Goal: Task Accomplishment & Management: Complete application form

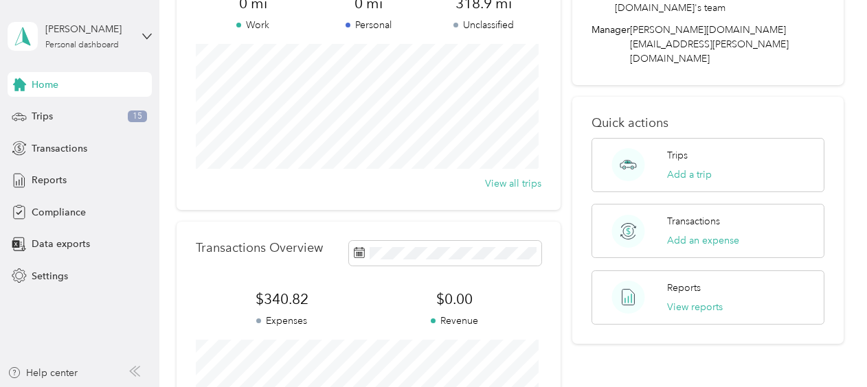
scroll to position [137, 0]
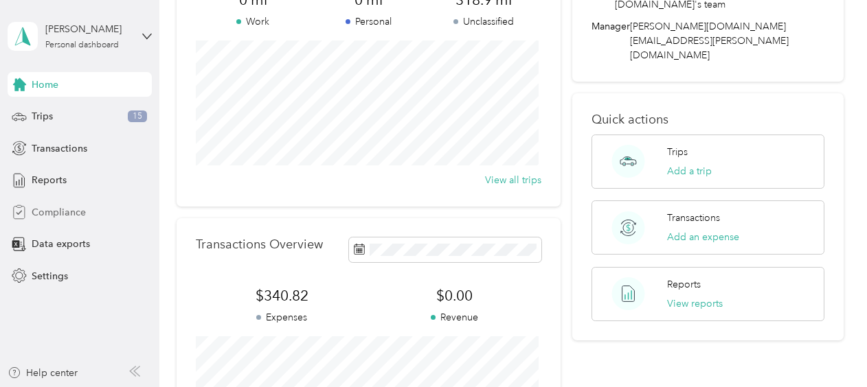
click at [68, 209] on span "Compliance" at bounding box center [59, 212] width 54 height 14
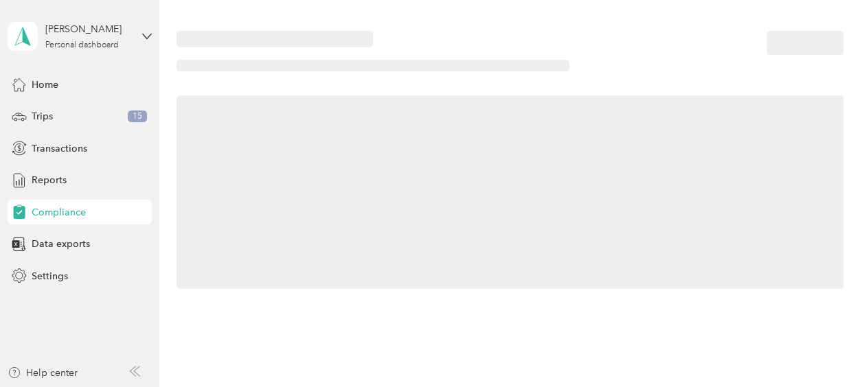
scroll to position [137, 0]
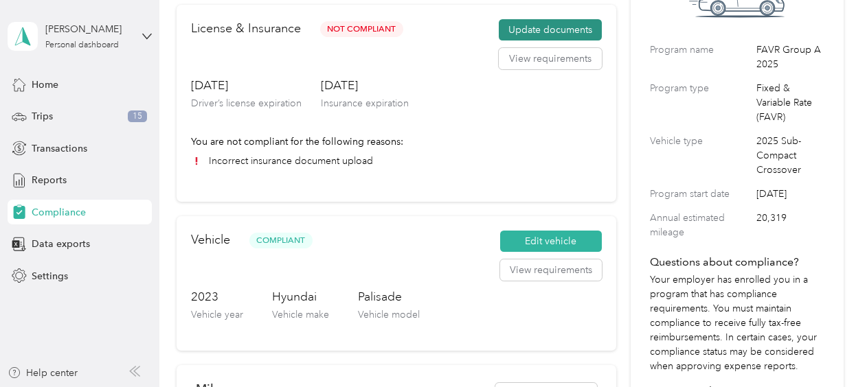
click at [550, 29] on button "Update documents" at bounding box center [550, 30] width 103 height 22
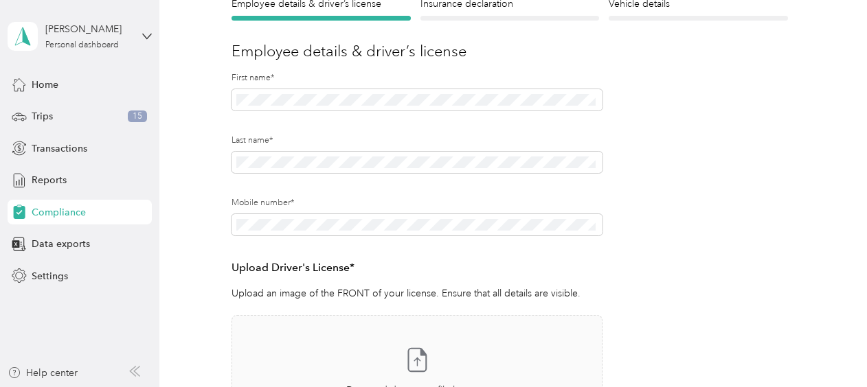
scroll to position [69, 0]
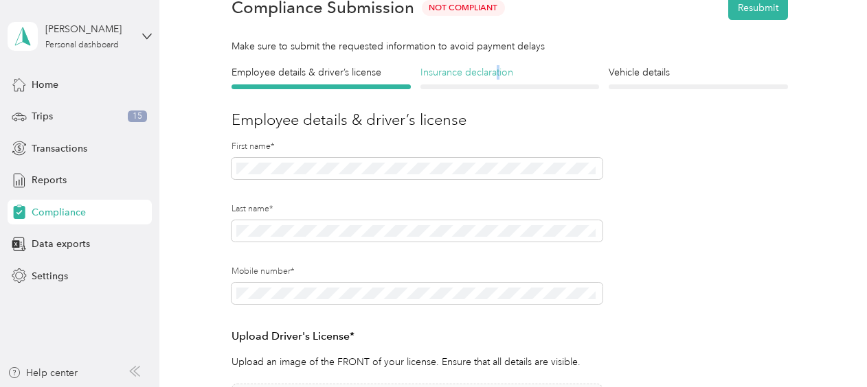
click at [497, 73] on h4 "Insurance declaration" at bounding box center [509, 72] width 179 height 14
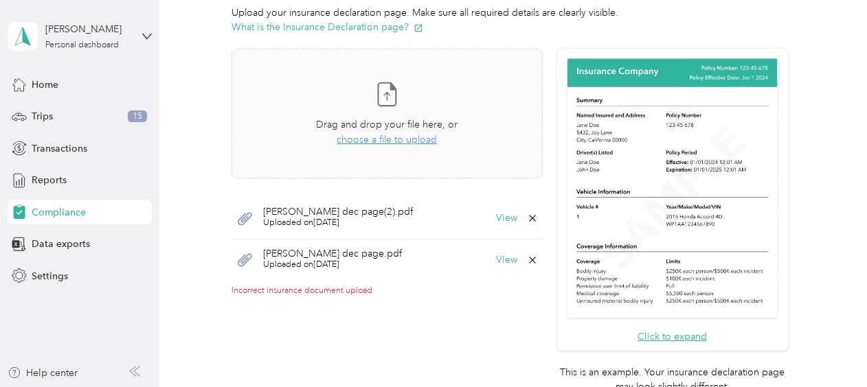
scroll to position [343, 0]
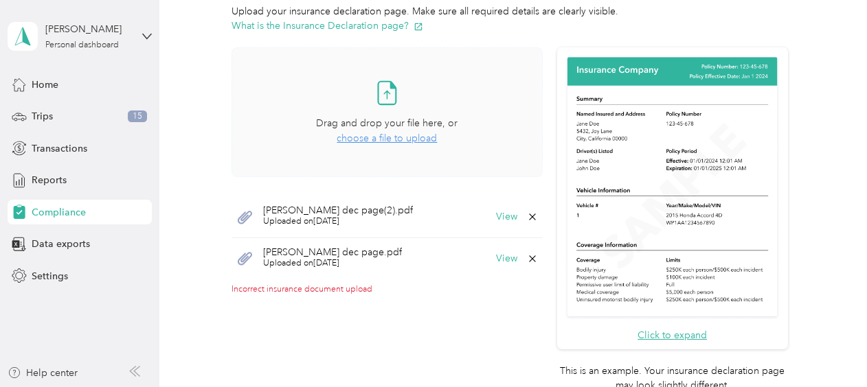
click at [402, 139] on span "choose a file to upload" at bounding box center [386, 139] width 100 height 12
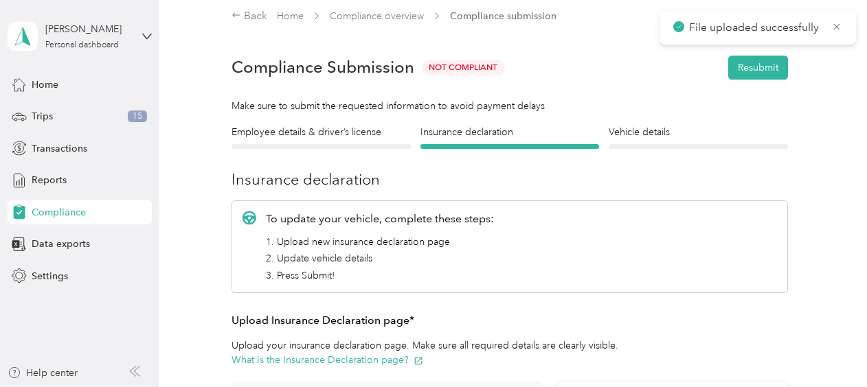
scroll to position [0, 0]
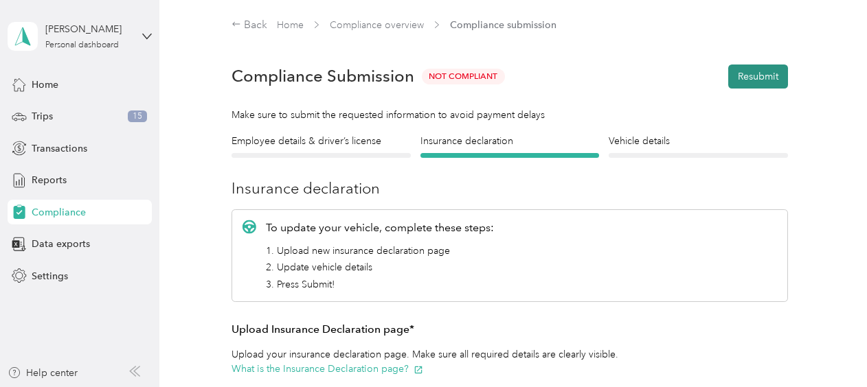
click at [758, 79] on button "Resubmit" at bounding box center [758, 77] width 60 height 24
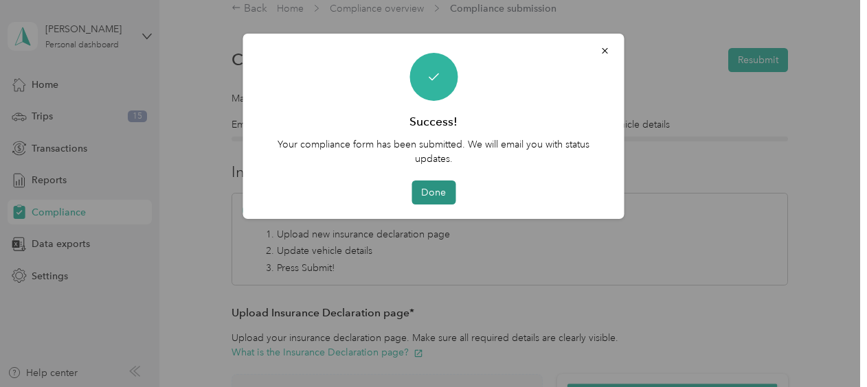
click at [435, 187] on button "Done" at bounding box center [433, 193] width 44 height 24
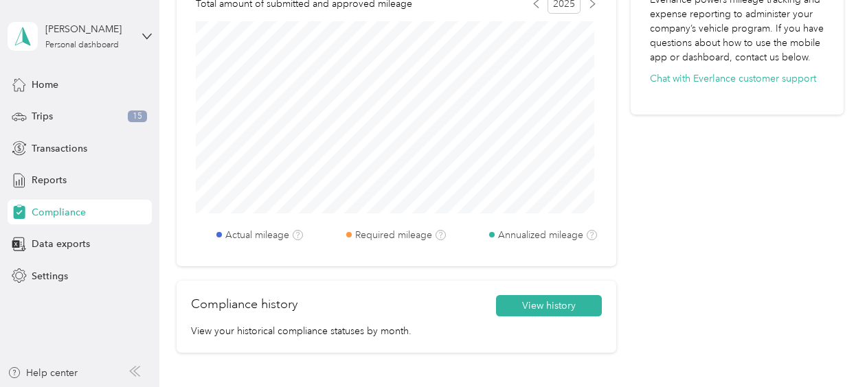
scroll to position [759, 0]
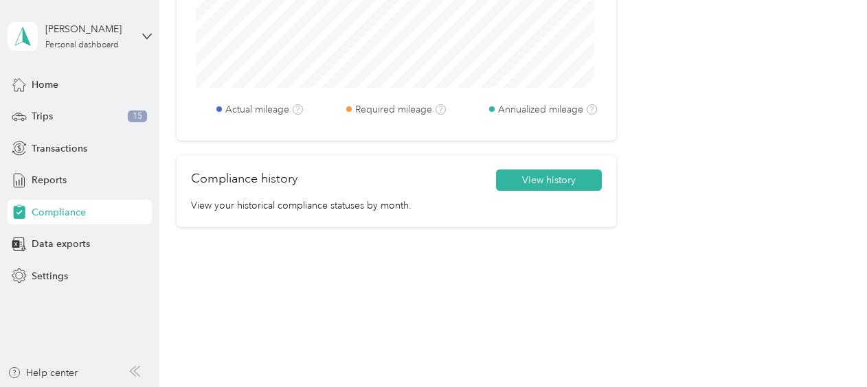
click at [49, 210] on span "Compliance" at bounding box center [59, 212] width 54 height 14
